Goal: Transaction & Acquisition: Purchase product/service

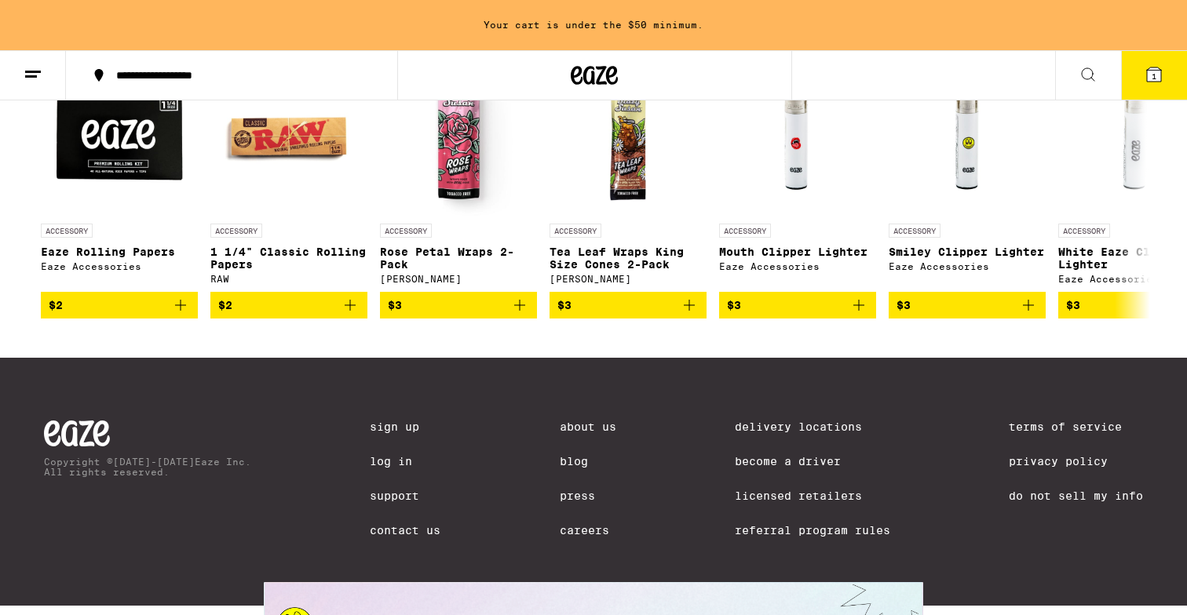
scroll to position [6425, 0]
